Goal: Information Seeking & Learning: Learn about a topic

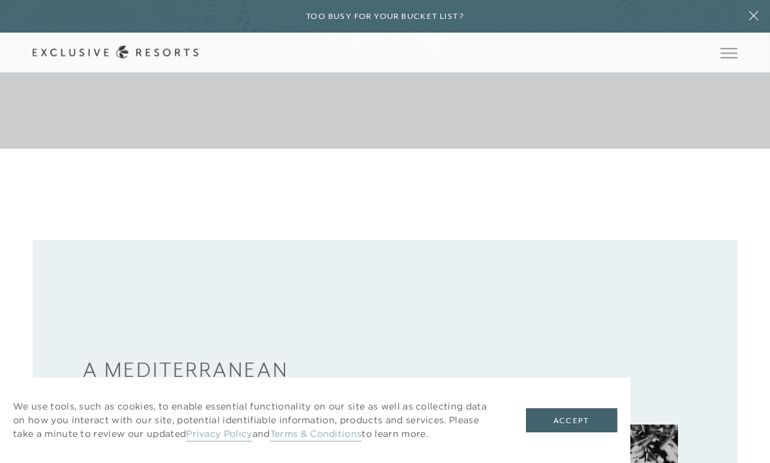
scroll to position [316, 0]
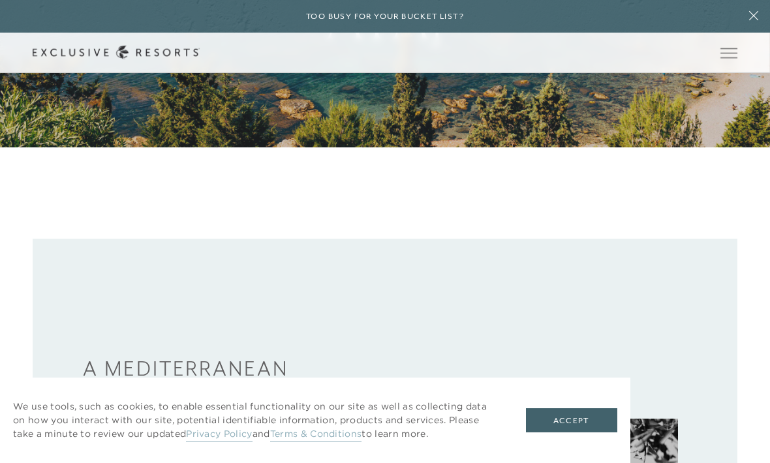
click at [581, 433] on button "Accept" at bounding box center [571, 421] width 91 height 25
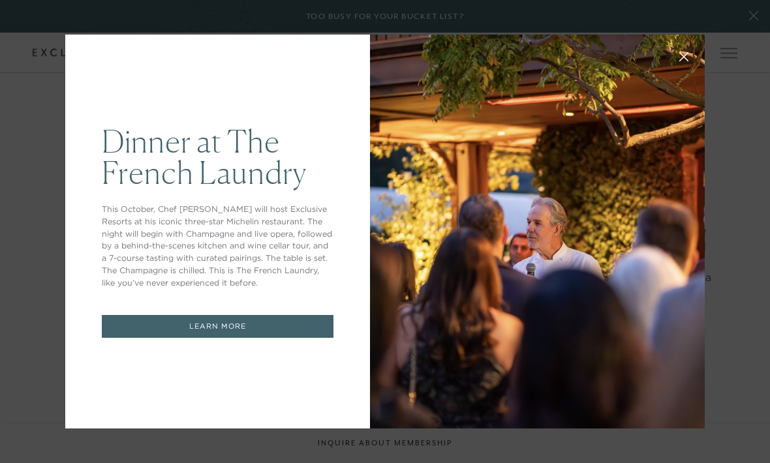
scroll to position [1114, 0]
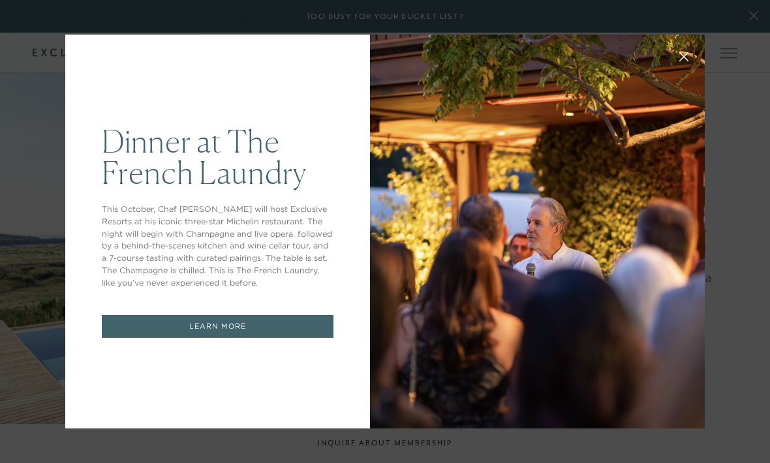
click at [694, 59] on button at bounding box center [683, 55] width 31 height 31
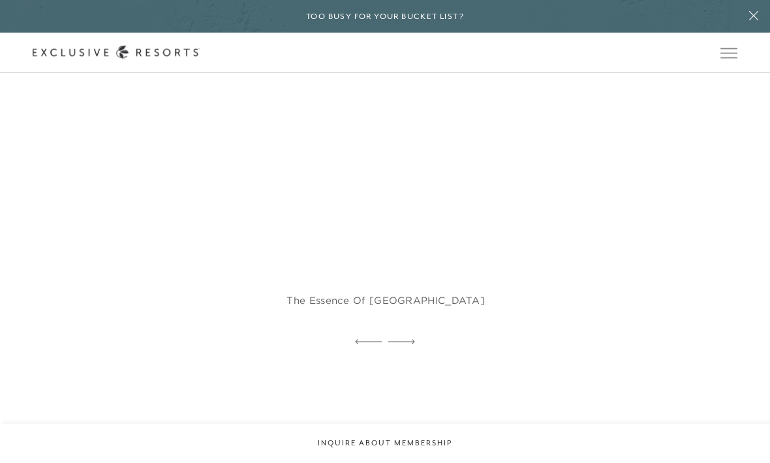
scroll to position [2340, 0]
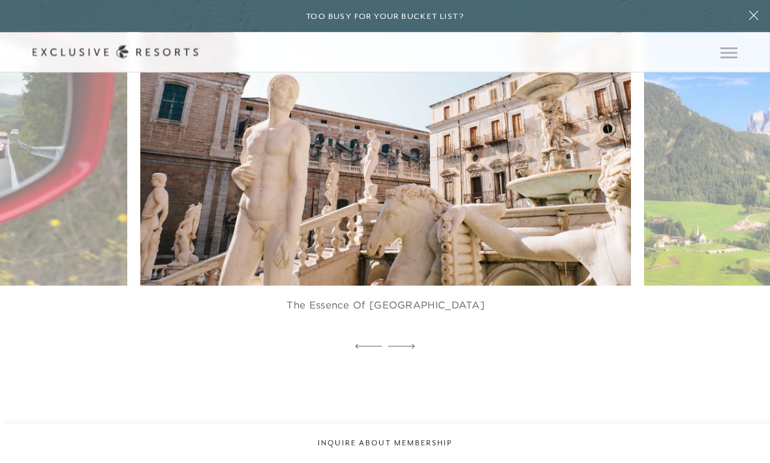
click at [730, 48] on span "Open navigation" at bounding box center [728, 52] width 17 height 9
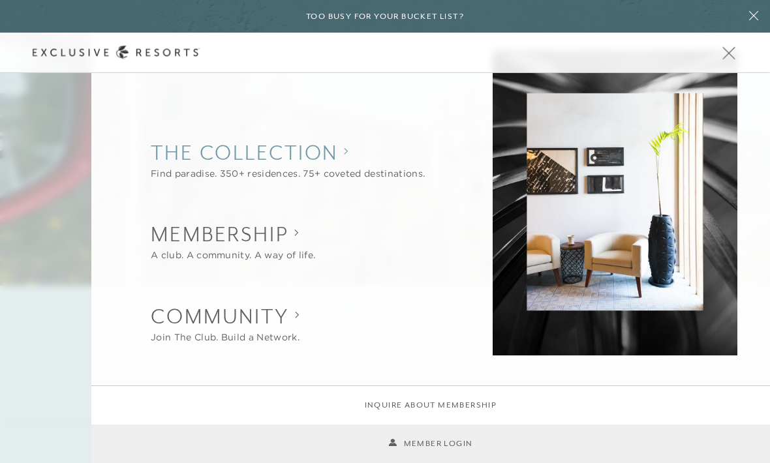
click at [186, 151] on collection "The Collection" at bounding box center [288, 152] width 274 height 29
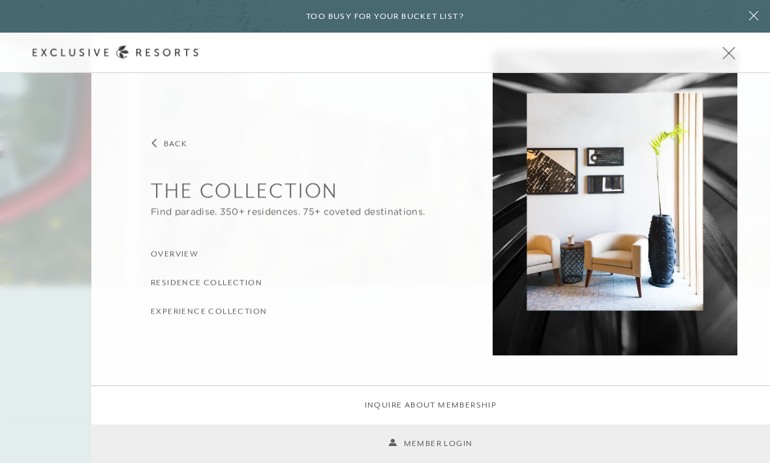
click at [185, 288] on h3 "Residence Collection" at bounding box center [207, 283] width 112 height 12
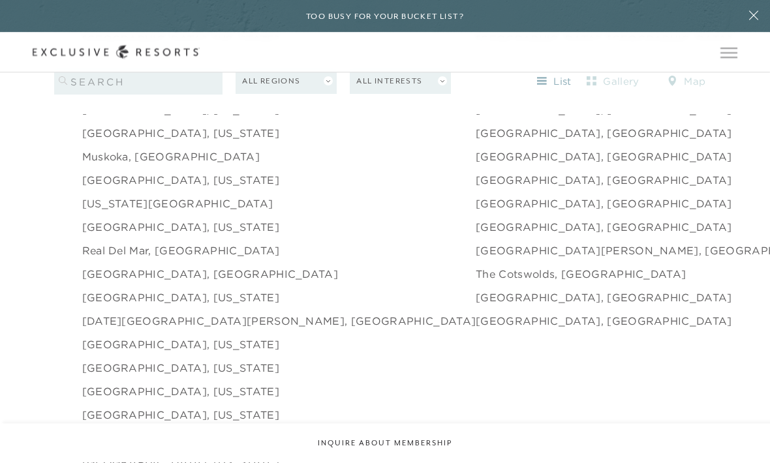
scroll to position [1846, 0]
click at [476, 235] on link "[GEOGRAPHIC_DATA], [GEOGRAPHIC_DATA]" at bounding box center [604, 227] width 256 height 16
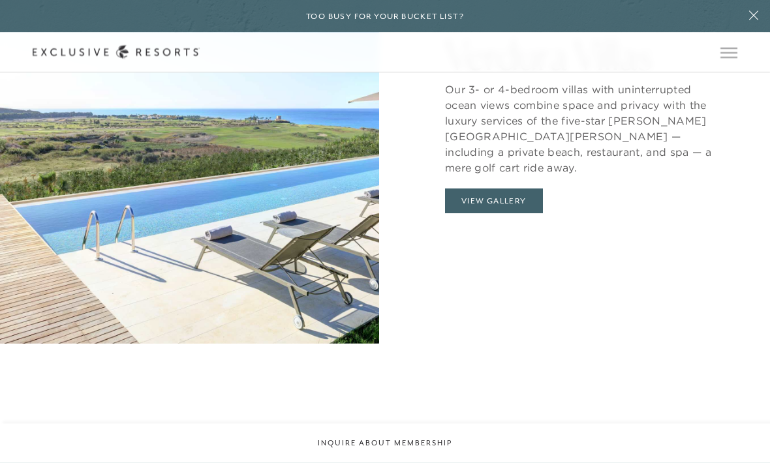
scroll to position [1243, 0]
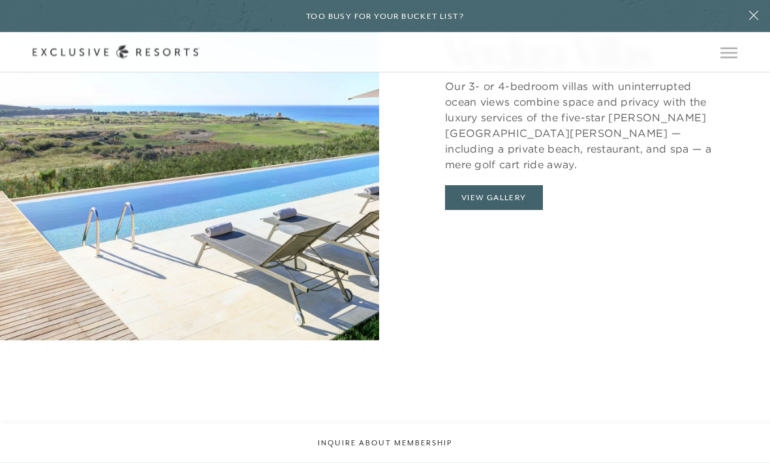
click at [499, 211] on button "View Gallery" at bounding box center [494, 198] width 98 height 25
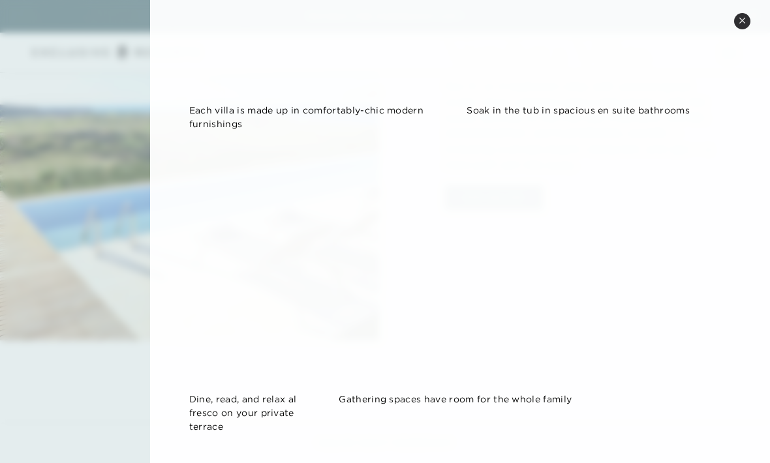
scroll to position [443, 0]
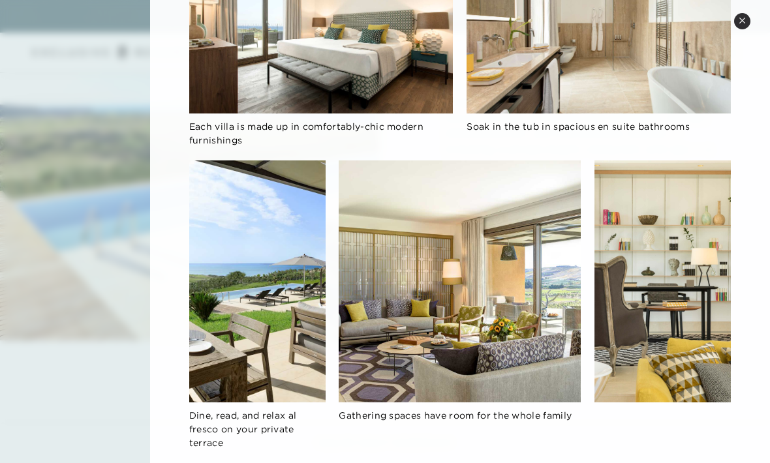
click at [740, 22] on icon at bounding box center [742, 20] width 7 height 7
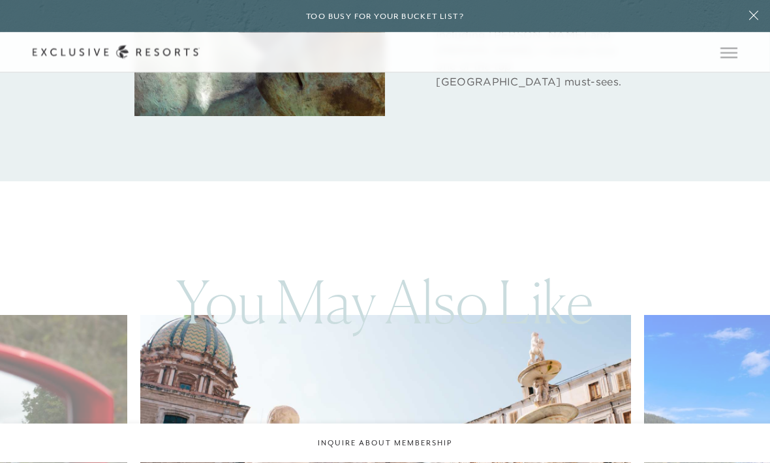
scroll to position [1987, 0]
